Goal: Task Accomplishment & Management: Manage account settings

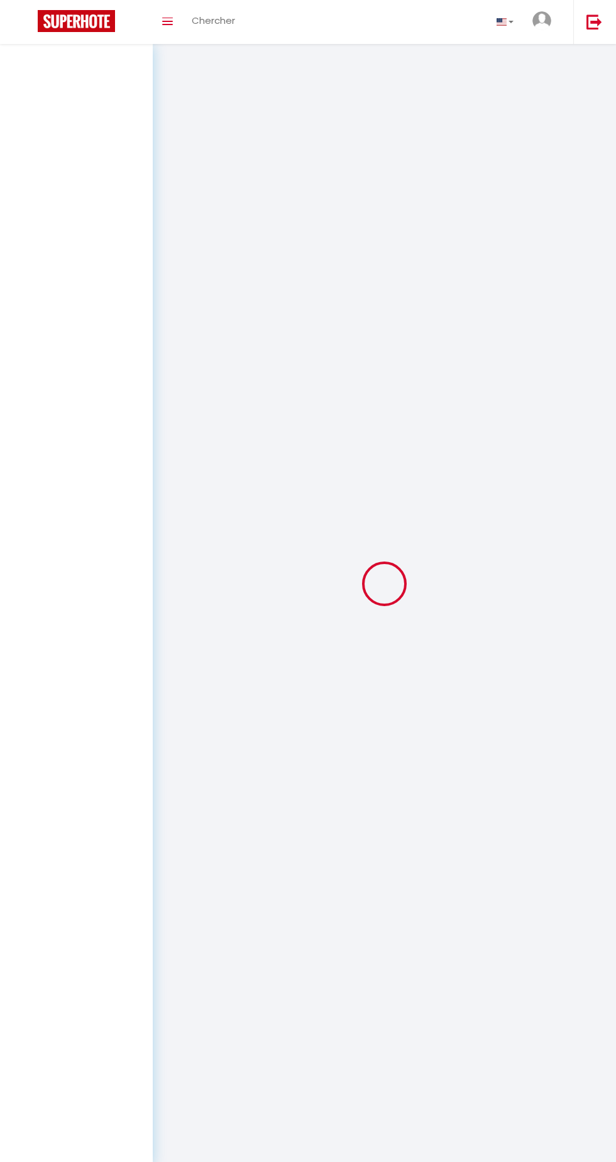
select select
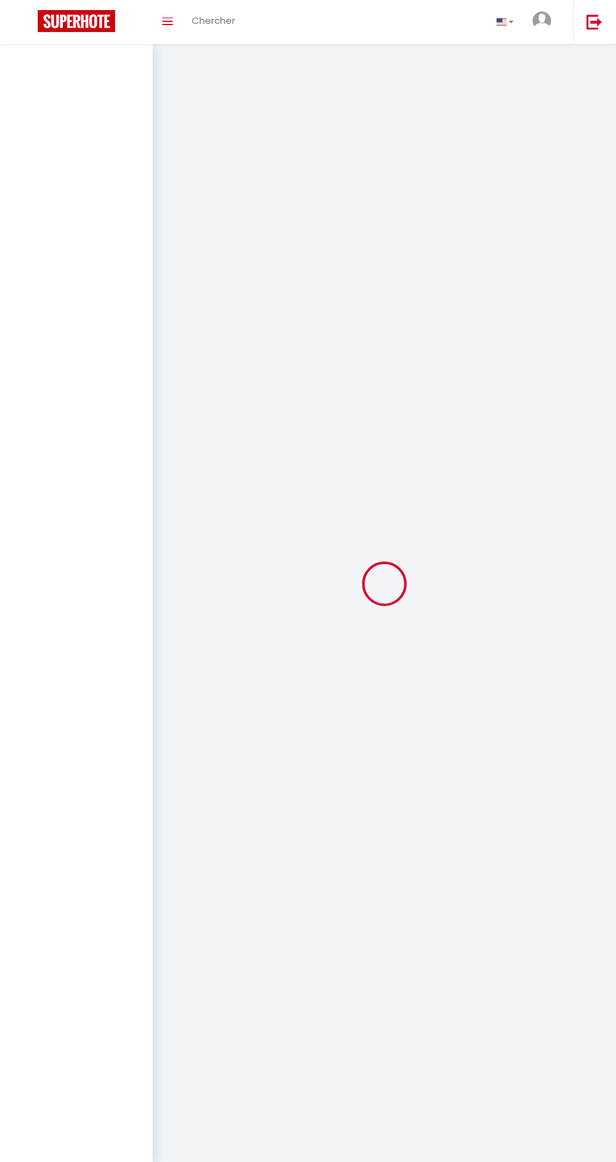
select select
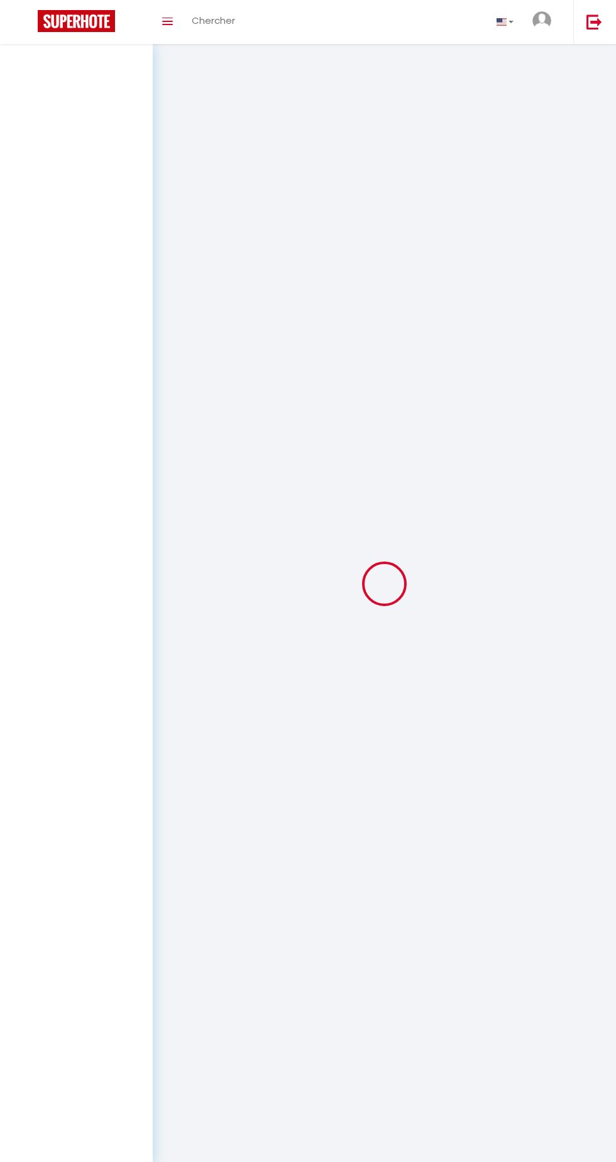
select select
checkbox input "false"
select select
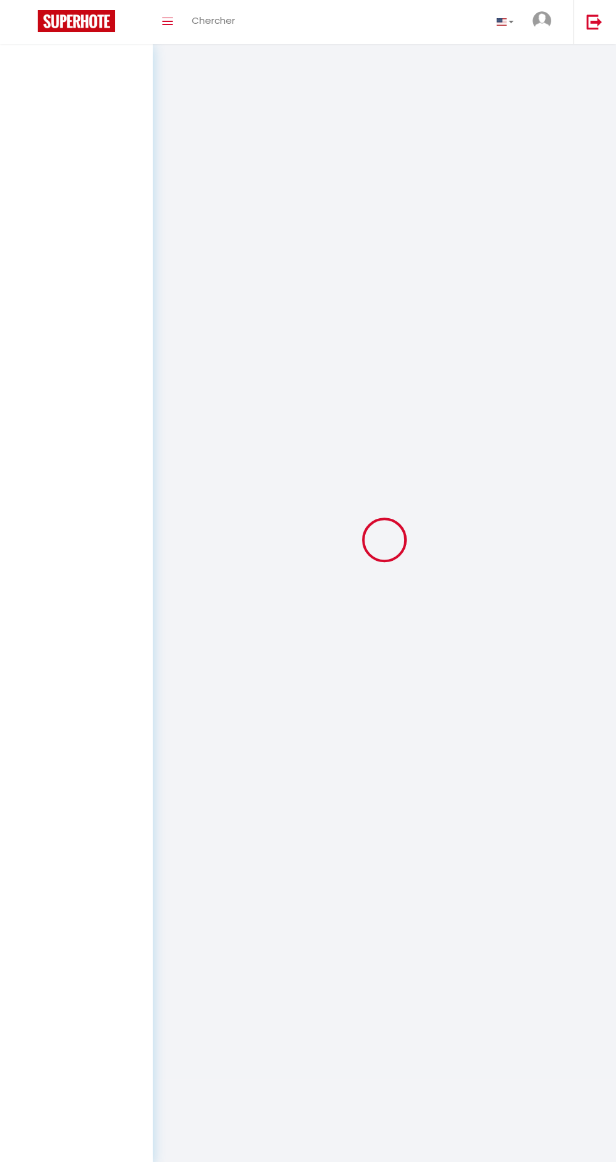
select select
checkbox input "false"
select select
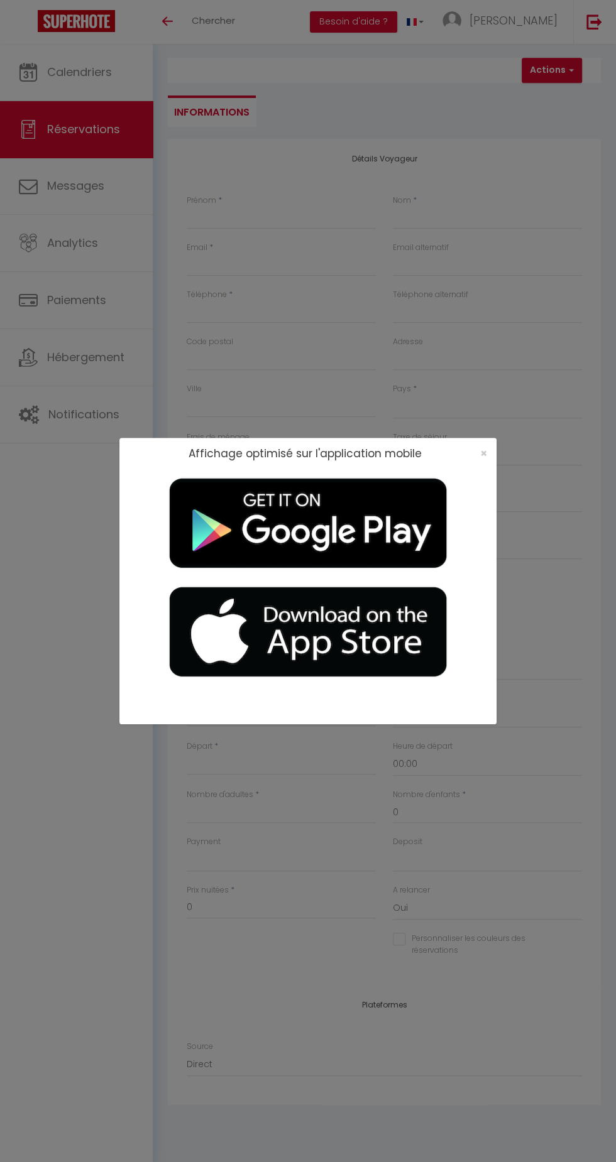
select select
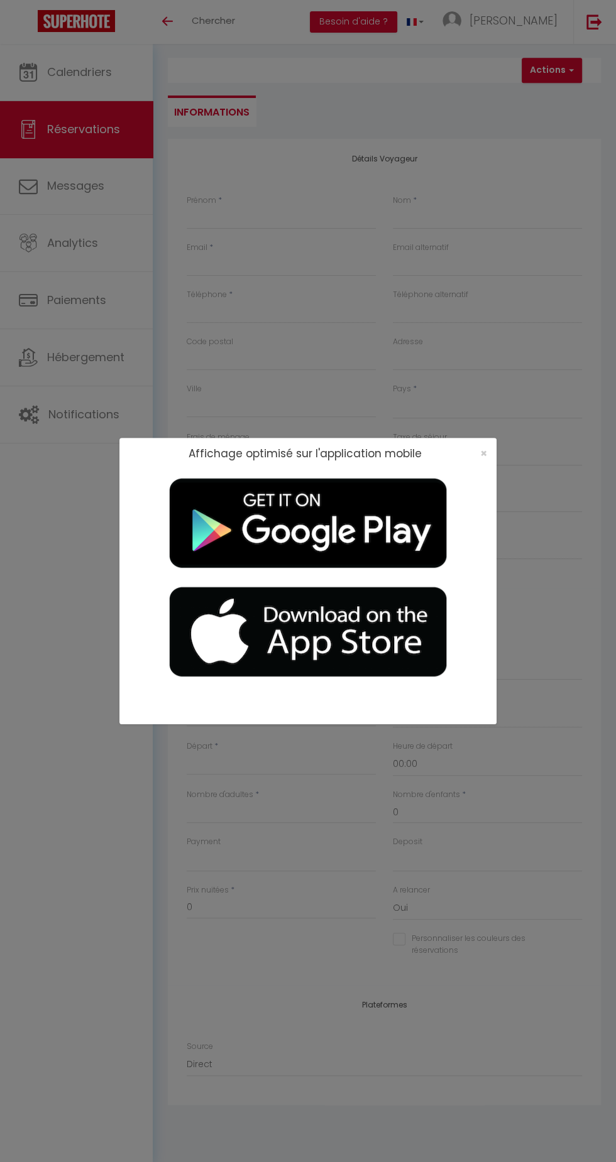
select select
checkbox input "false"
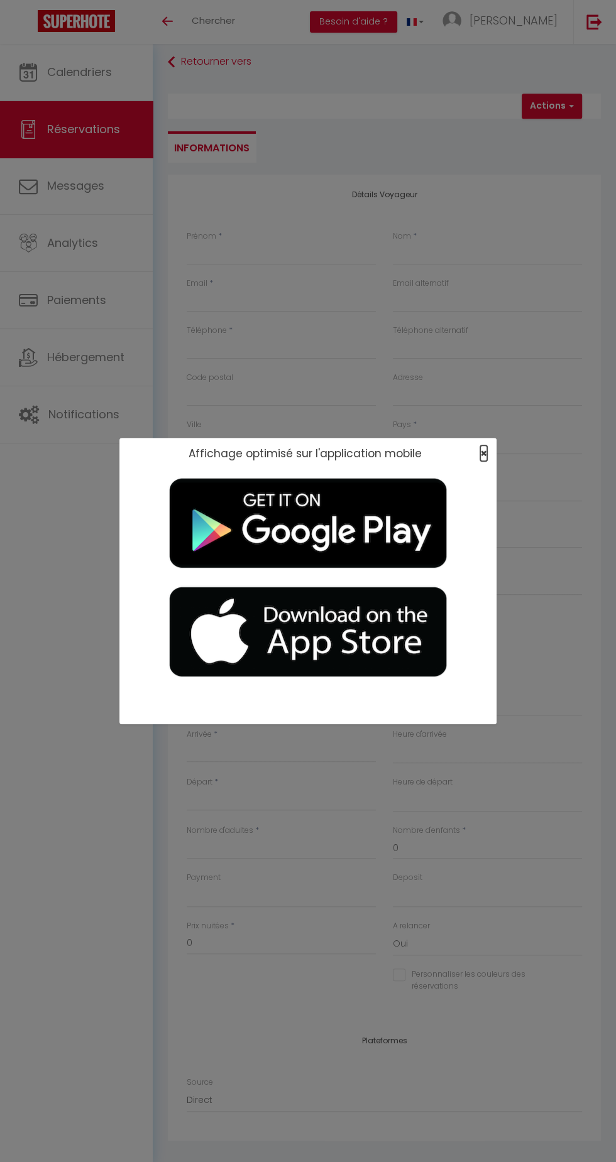
click at [483, 453] on span "×" at bounding box center [483, 453] width 7 height 16
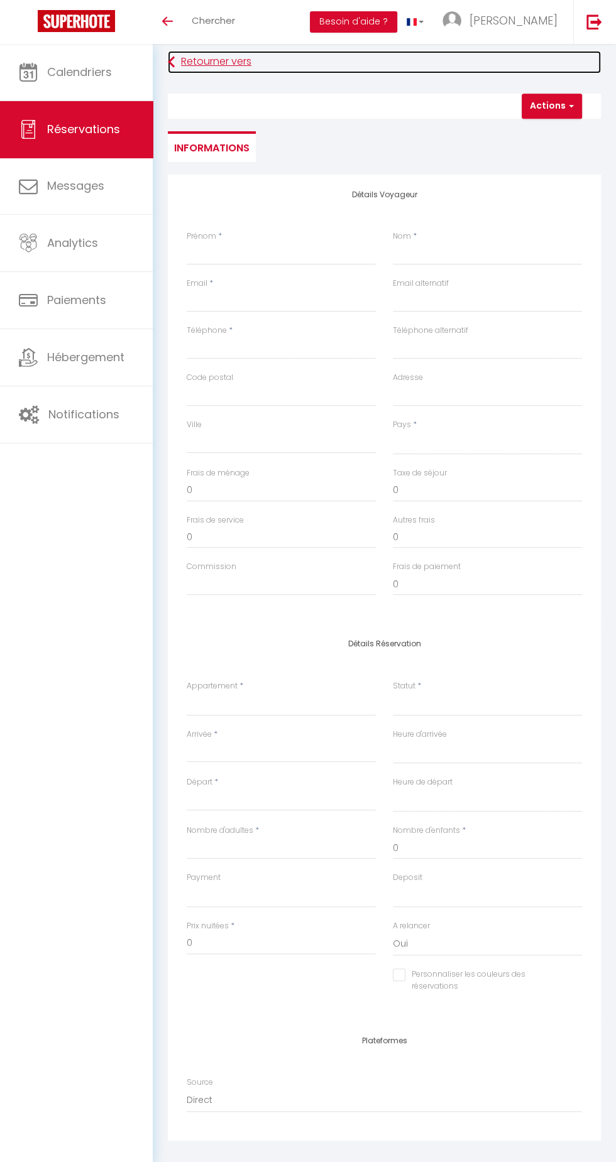
click at [171, 63] on icon at bounding box center [171, 62] width 7 height 23
select select
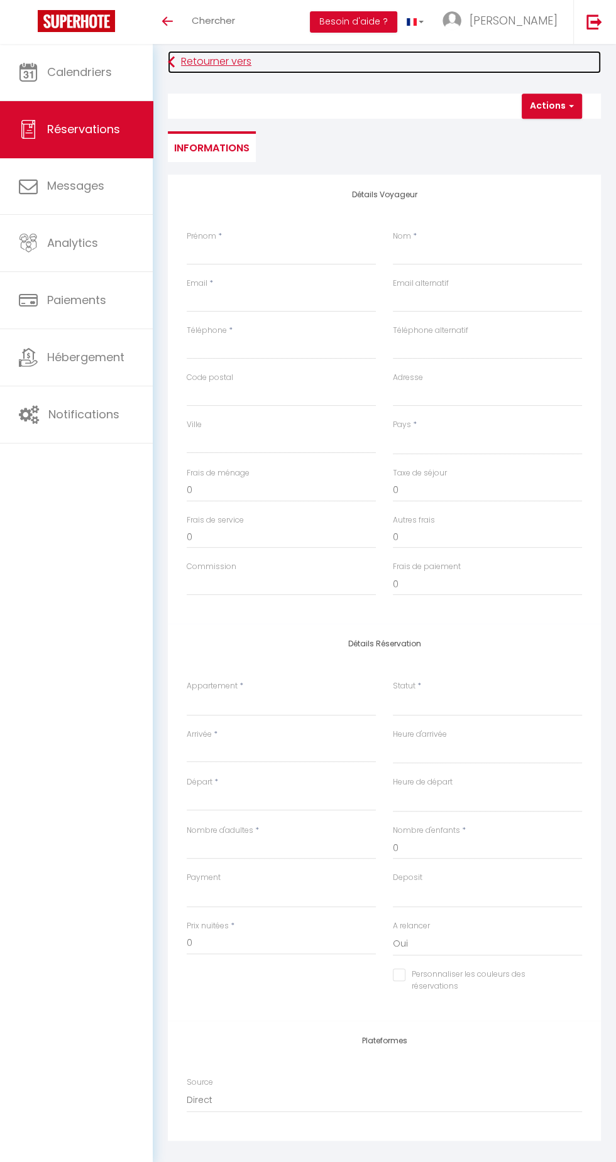
select select
checkbox input "false"
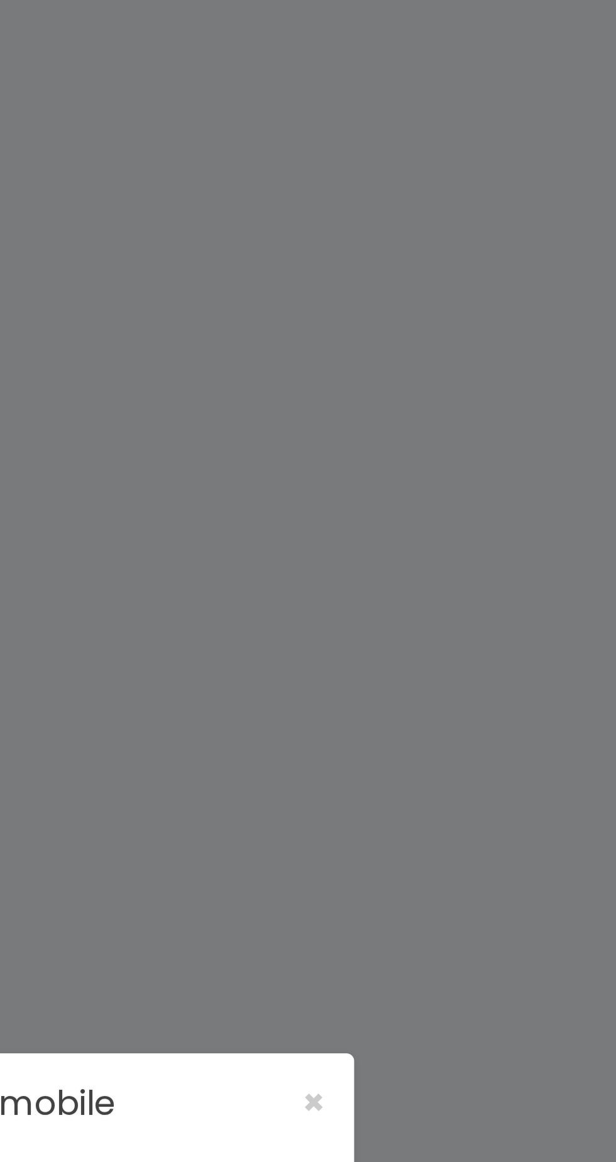
scroll to position [2, 0]
click at [485, 458] on span "×" at bounding box center [483, 453] width 7 height 16
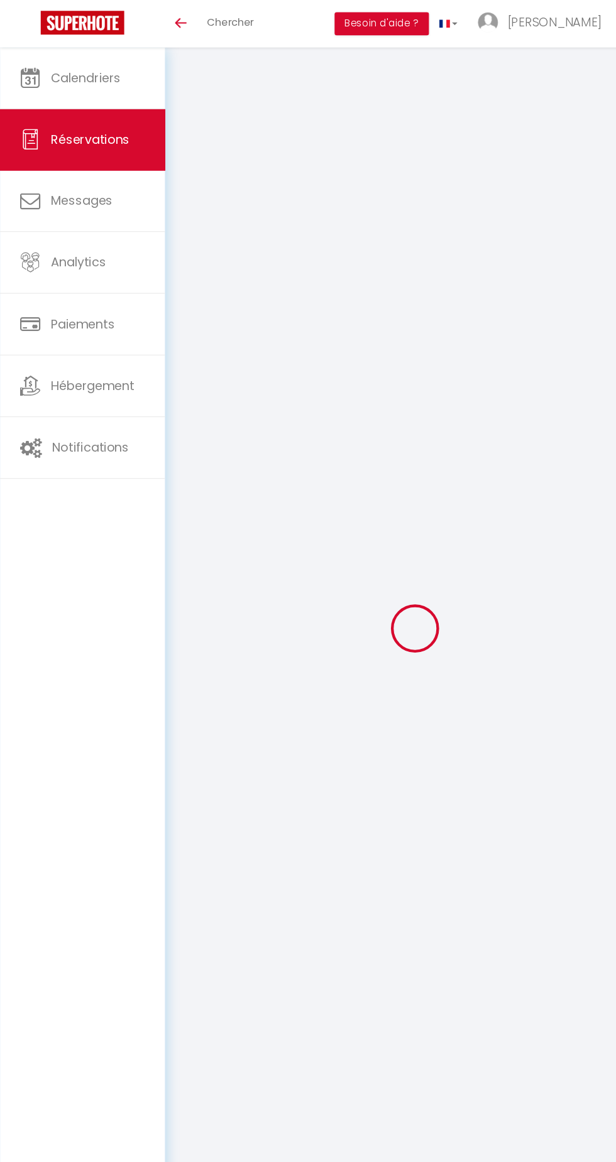
click at [41, 69] on link "Calendriers" at bounding box center [76, 72] width 153 height 57
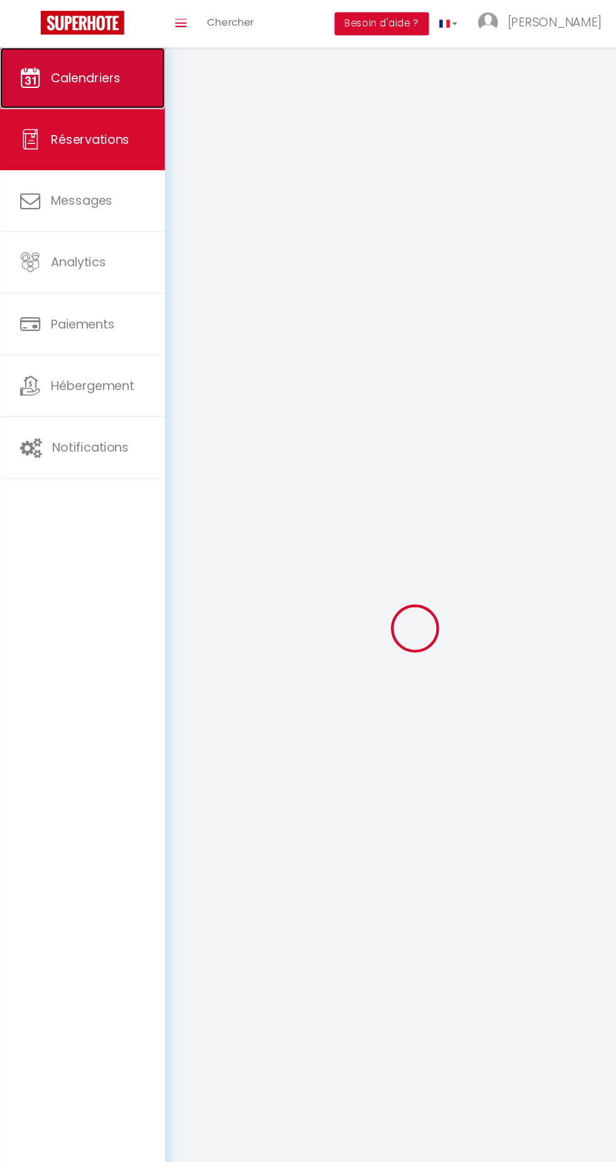
click at [45, 79] on link "Calendriers" at bounding box center [76, 72] width 153 height 57
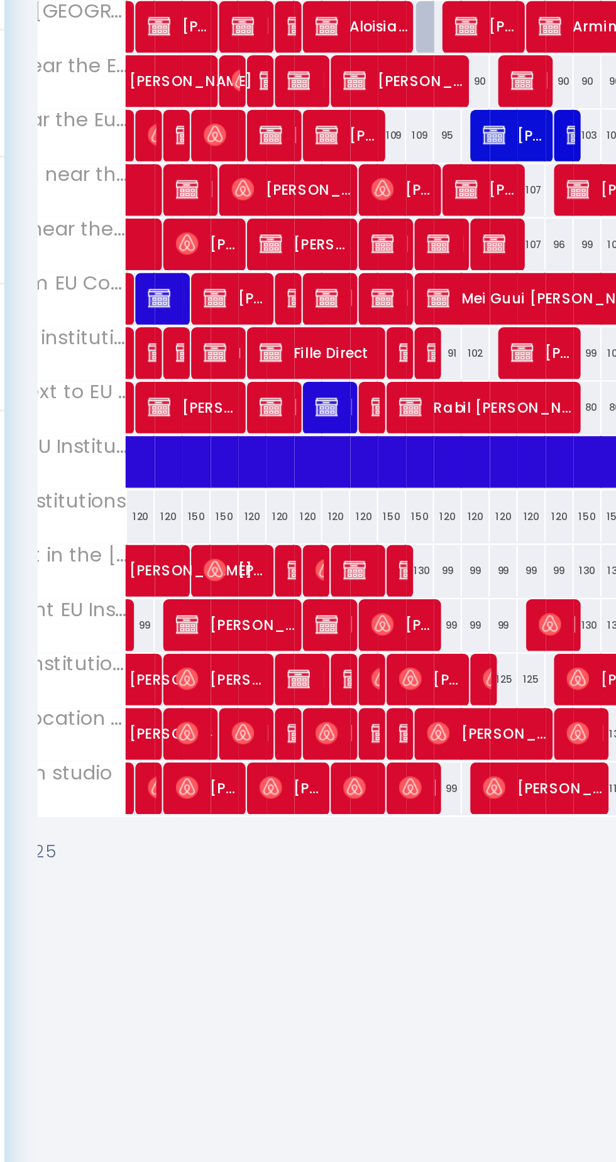
scroll to position [0, 87]
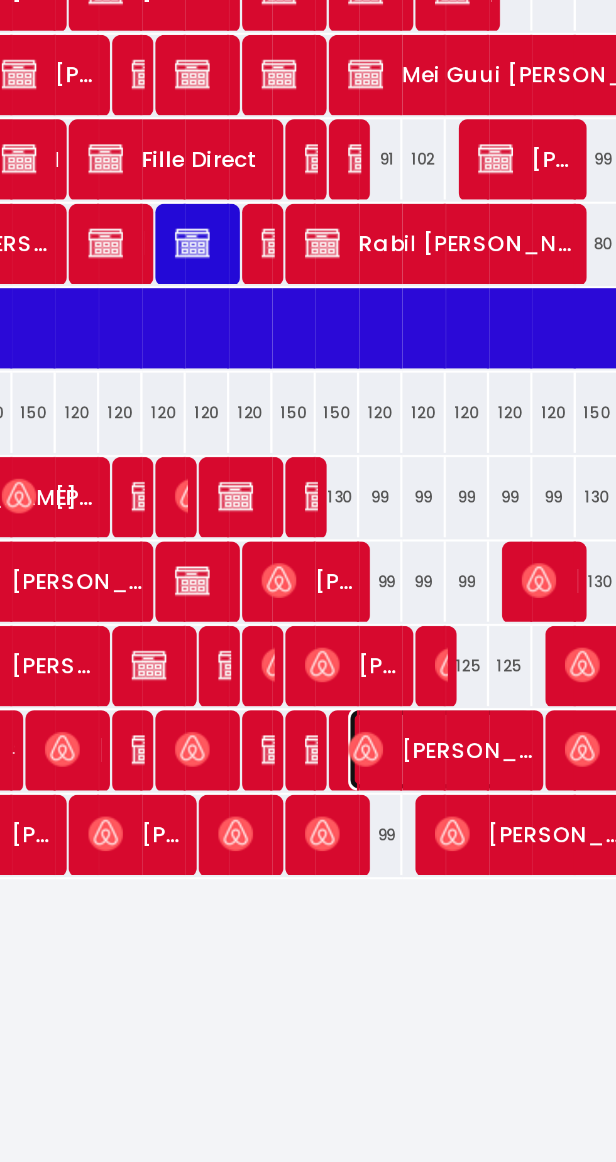
click at [369, 612] on span "[PERSON_NAME]" at bounding box center [369, 613] width 55 height 24
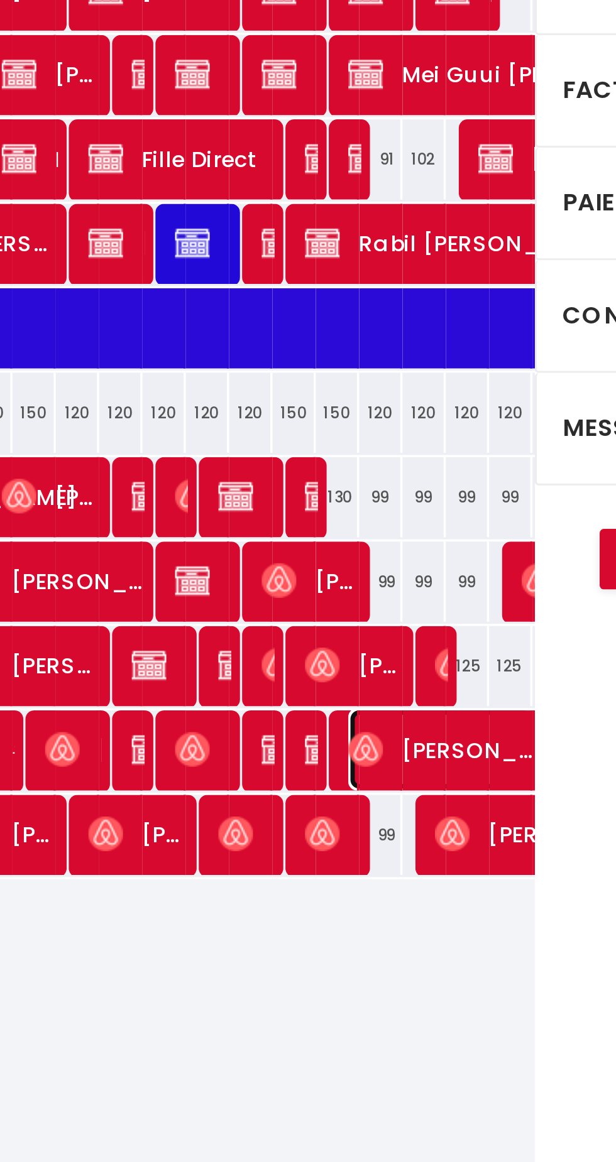
select select "OK"
select select "0"
select select "1"
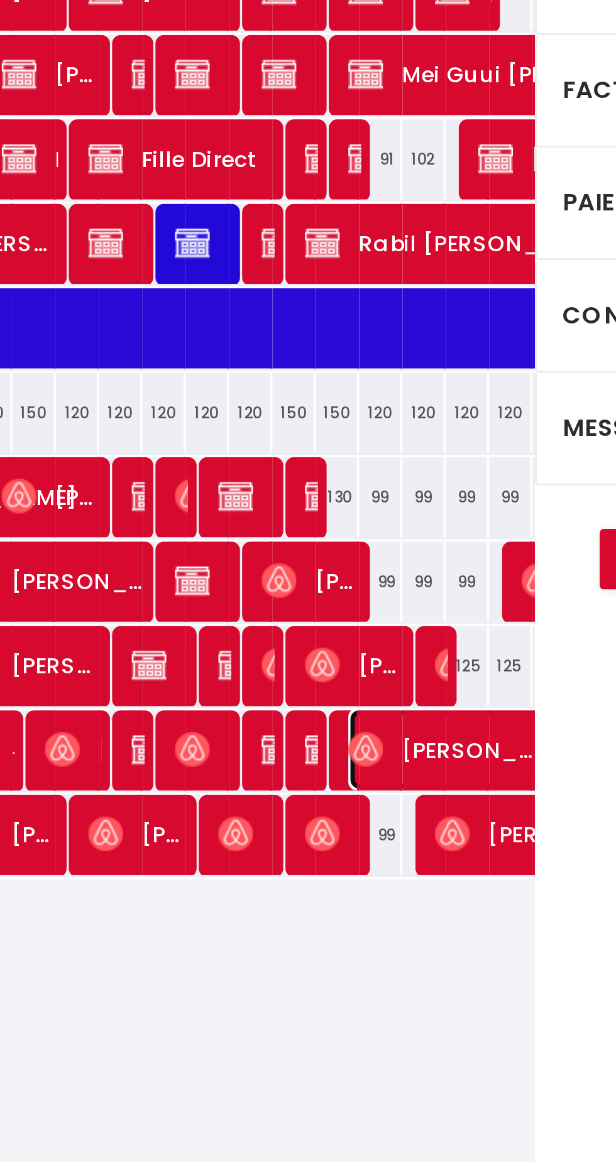
select select
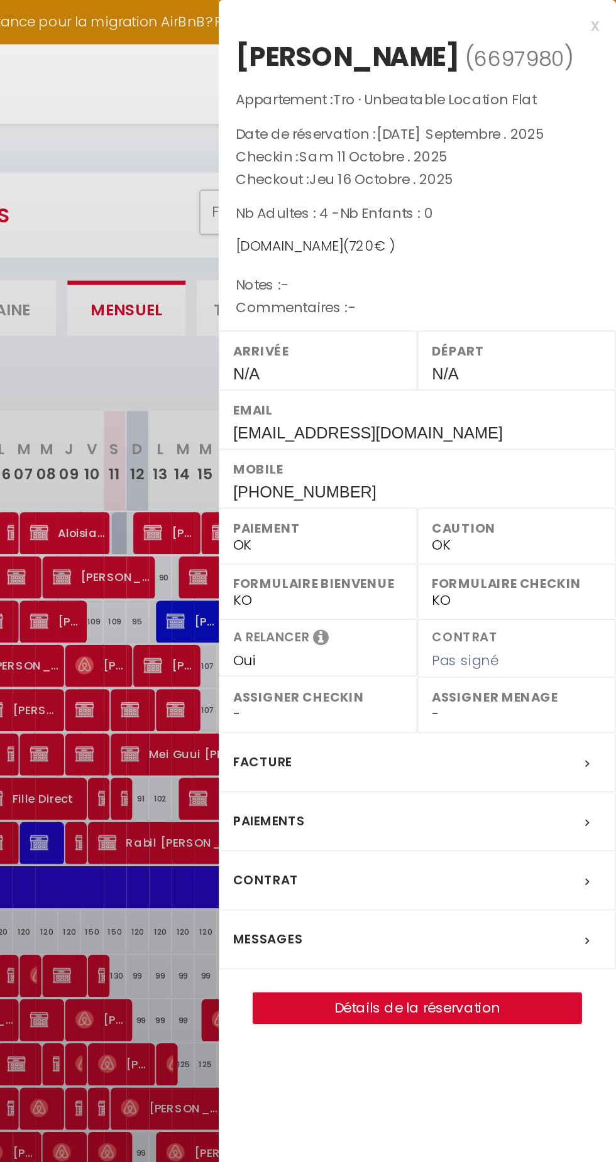
click at [344, 189] on div at bounding box center [308, 581] width 616 height 1162
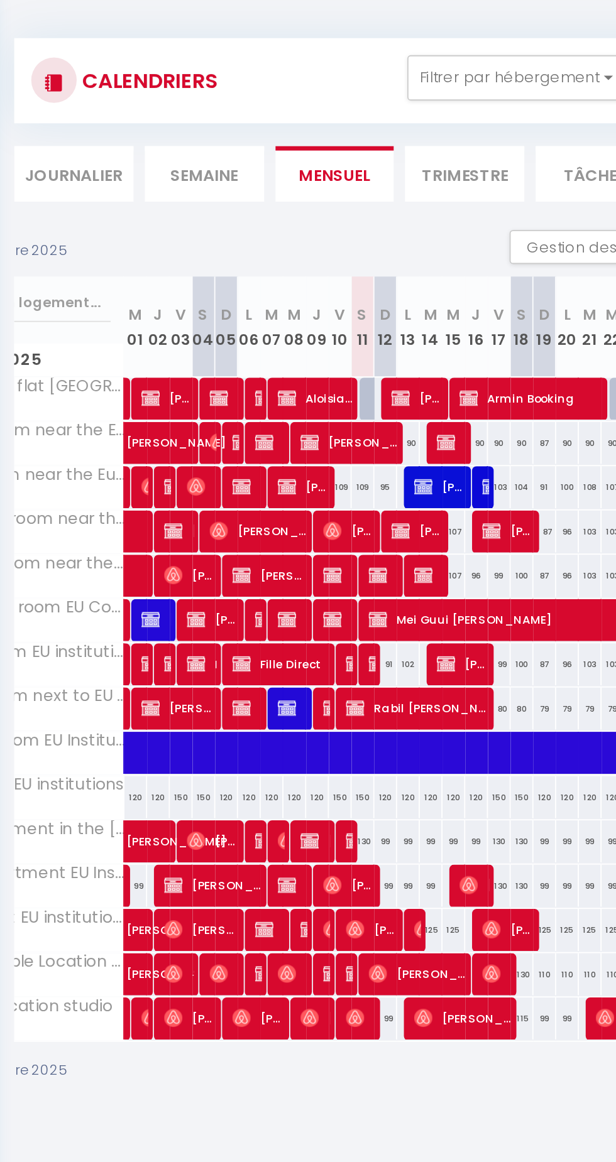
scroll to position [0, 66]
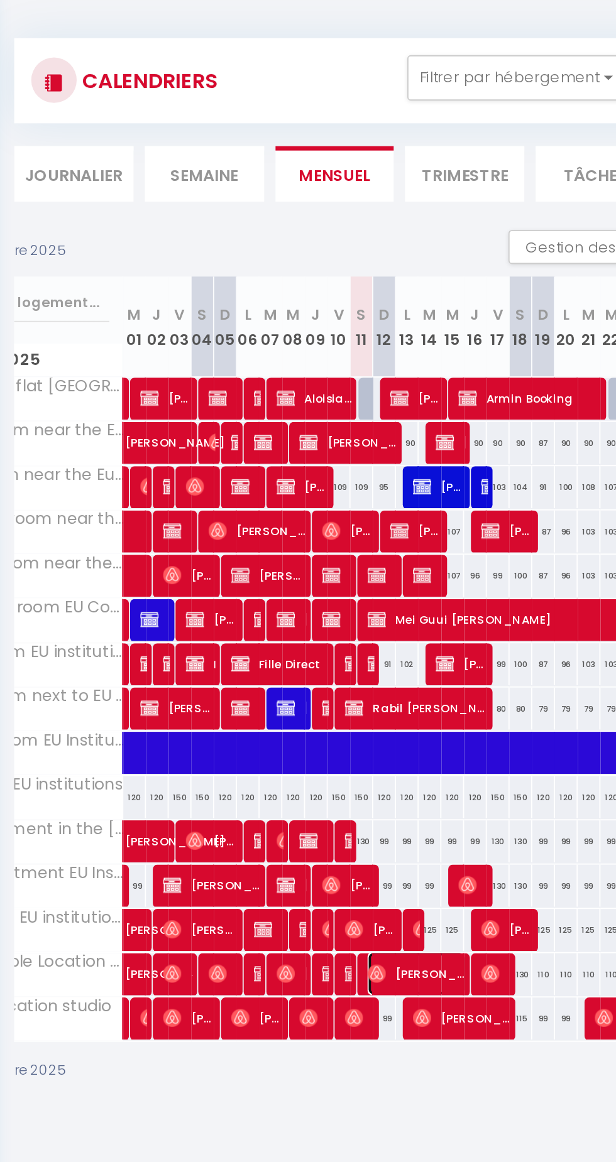
click at [397, 609] on span "[PERSON_NAME]" at bounding box center [390, 613] width 55 height 24
